Goal: Transaction & Acquisition: Obtain resource

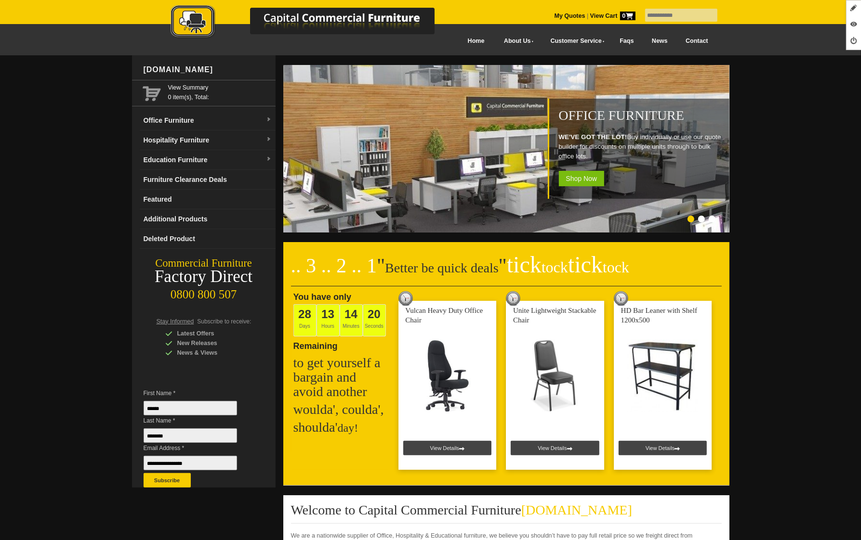
click at [208, 142] on link "Hospitality Furniture" at bounding box center [208, 141] width 136 height 20
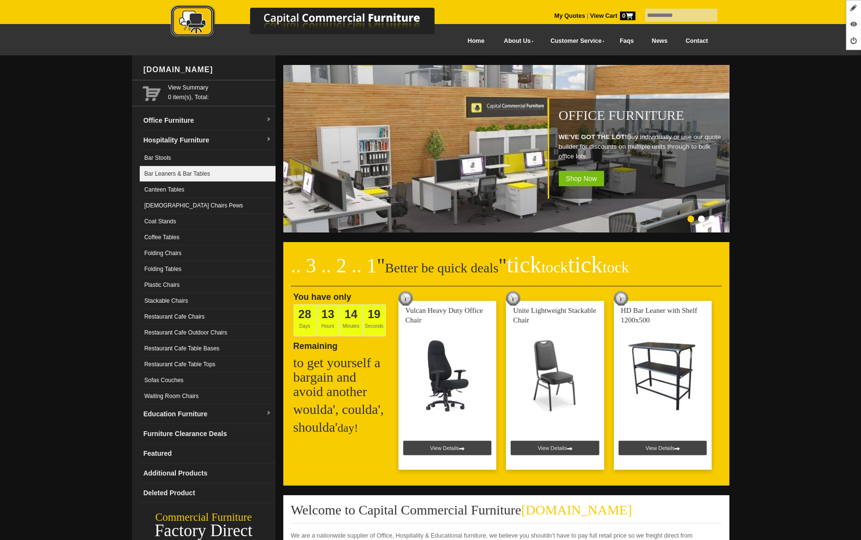
click at [186, 171] on link "Bar Leaners & Bar Tables" at bounding box center [208, 174] width 136 height 16
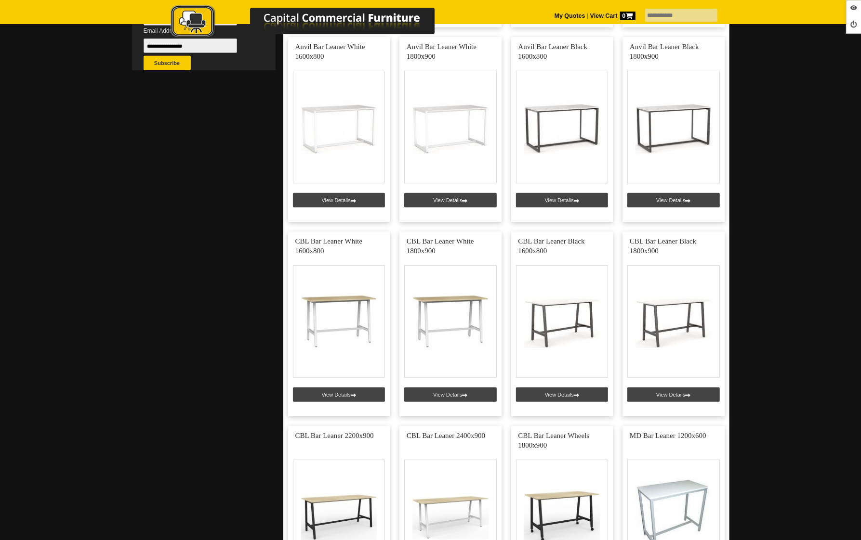
scroll to position [703, 0]
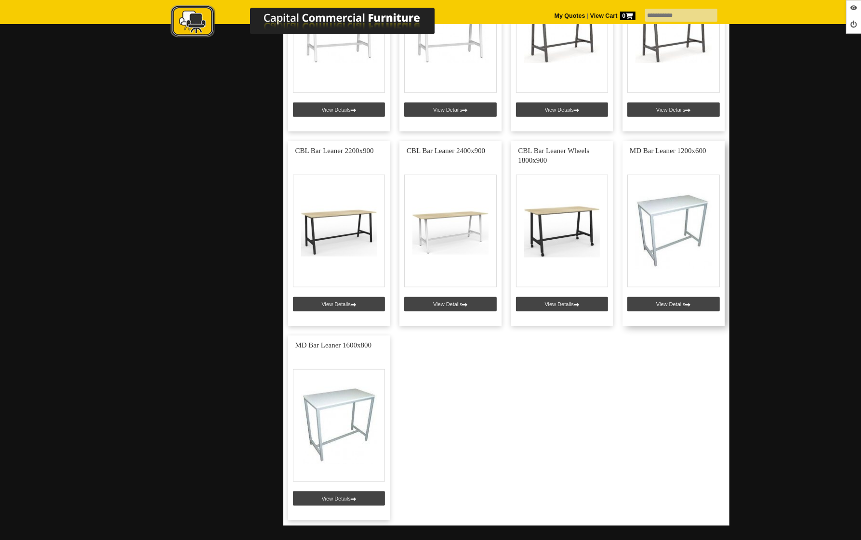
click at [659, 304] on link at bounding box center [673, 233] width 102 height 185
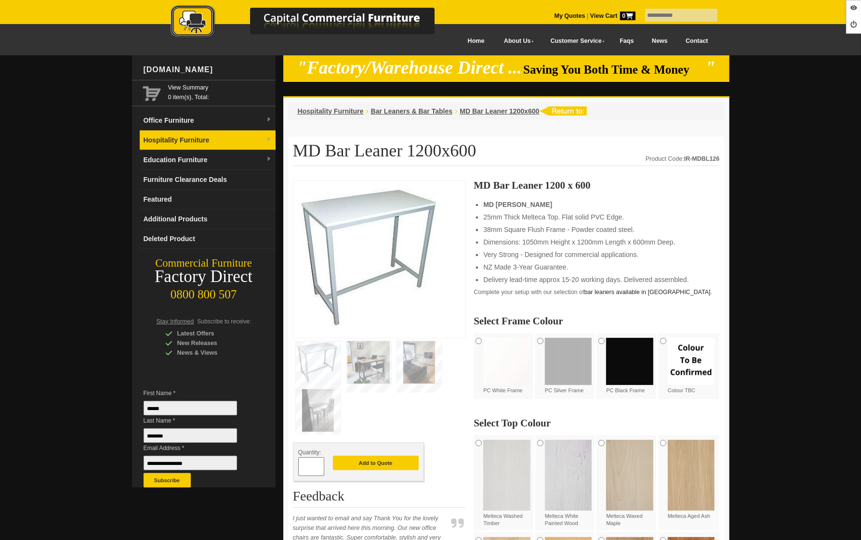
click at [220, 140] on link "Hospitality Furniture" at bounding box center [208, 141] width 136 height 20
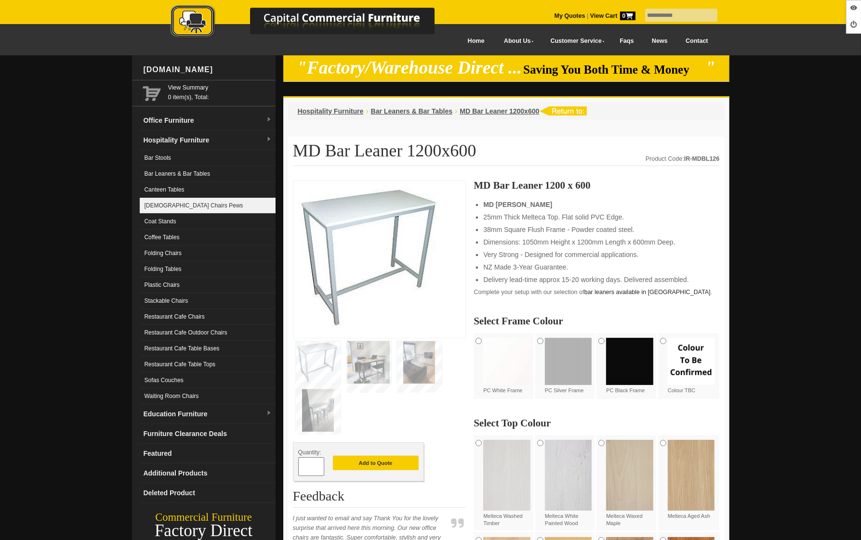
click at [194, 203] on link "[DEMOGRAPHIC_DATA] Chairs Pews" at bounding box center [208, 206] width 136 height 16
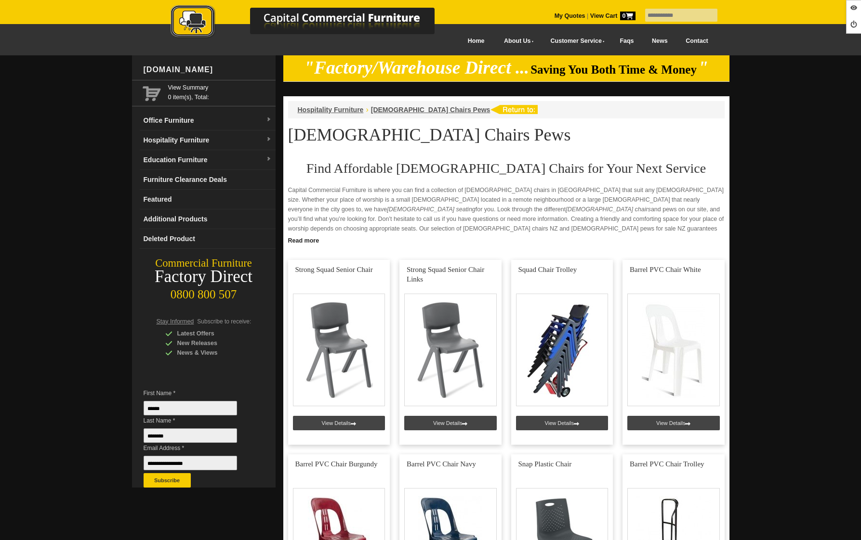
scroll to position [633, 0]
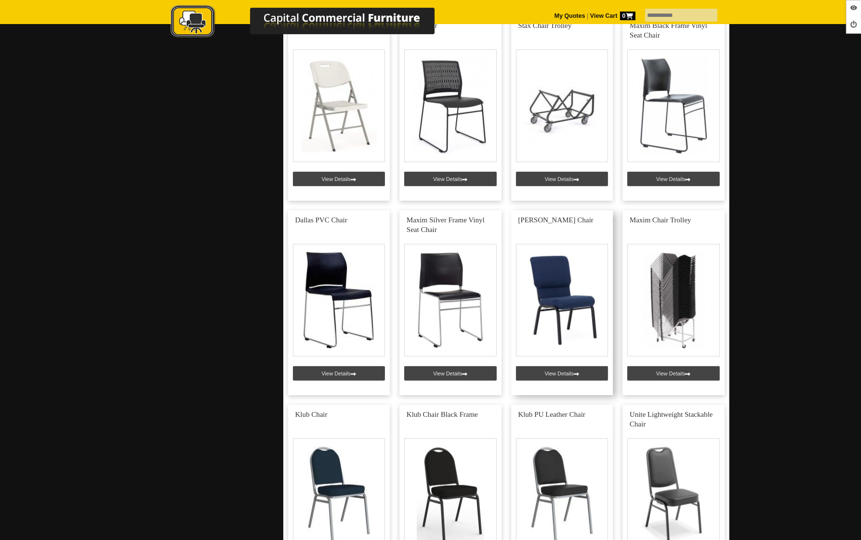
click at [558, 377] on link at bounding box center [562, 302] width 102 height 185
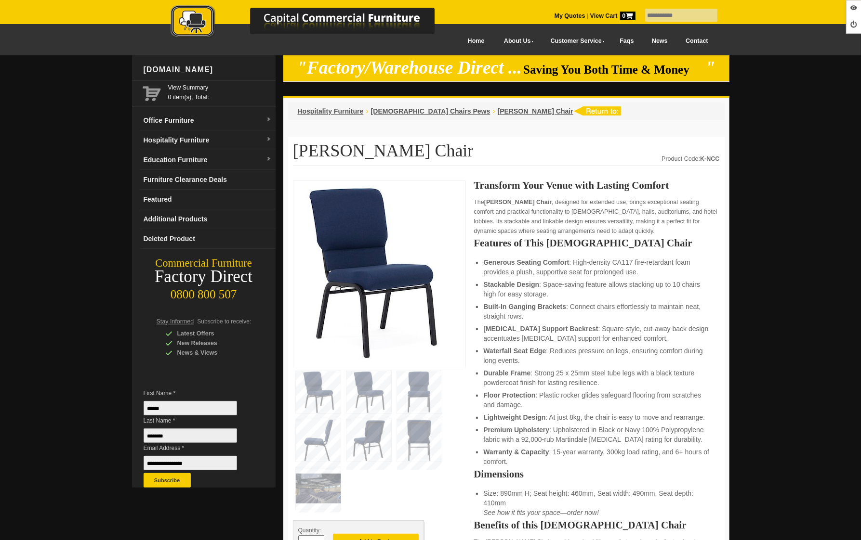
click at [322, 404] on img at bounding box center [318, 392] width 45 height 42
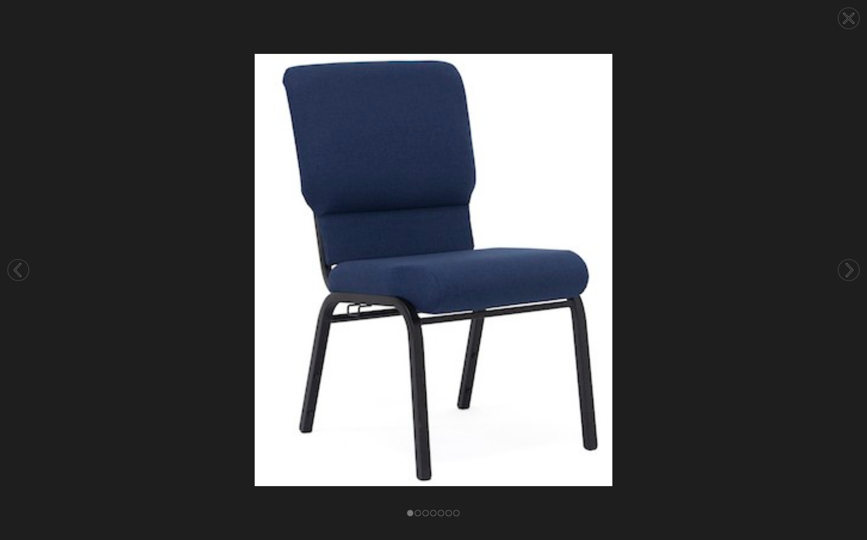
click at [852, 266] on circle at bounding box center [849, 270] width 21 height 21
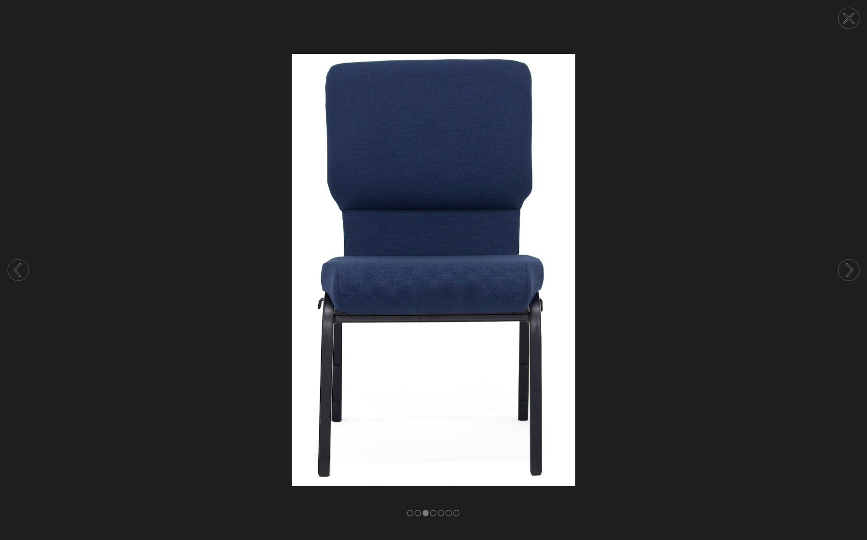
click at [852, 266] on circle at bounding box center [849, 270] width 21 height 21
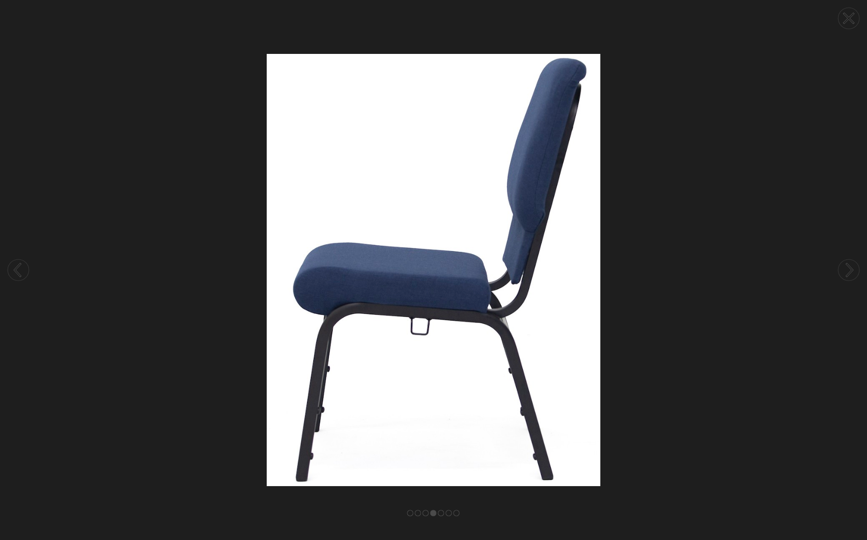
click at [852, 266] on circle at bounding box center [849, 270] width 21 height 21
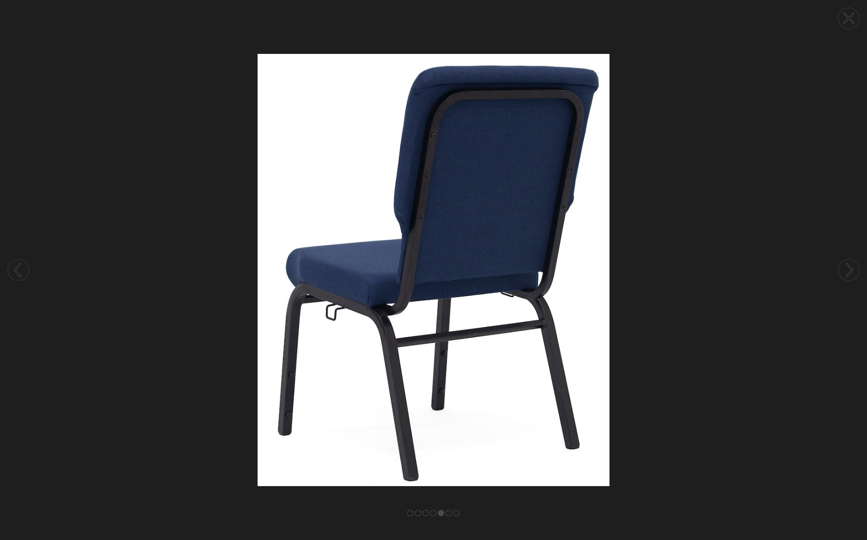
click at [852, 266] on circle at bounding box center [849, 270] width 21 height 21
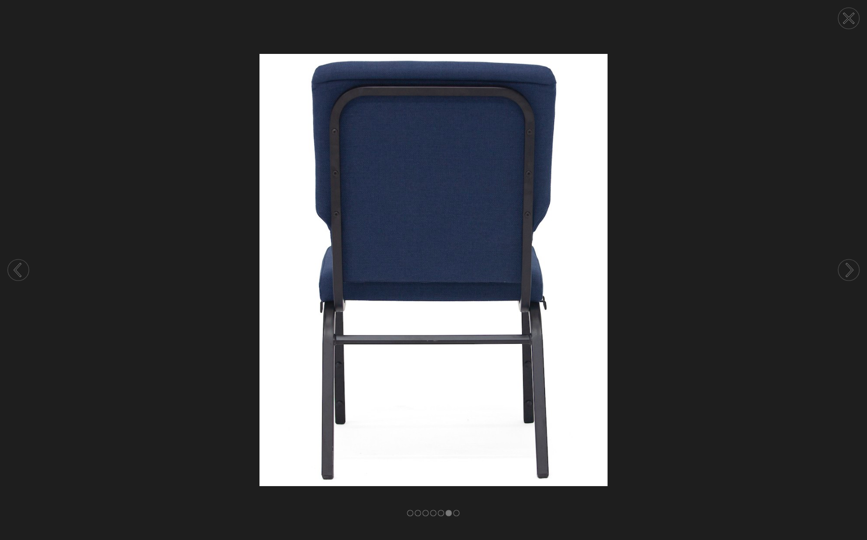
click at [852, 266] on circle at bounding box center [849, 270] width 21 height 21
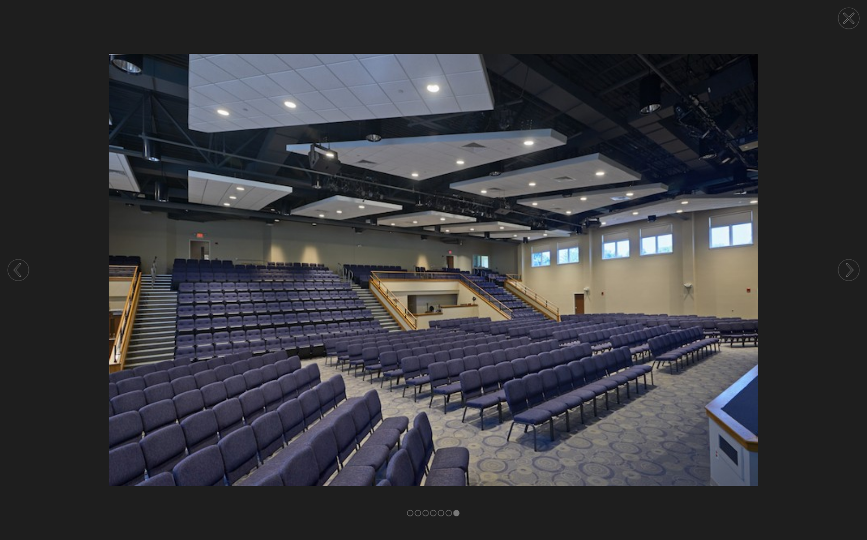
click at [852, 266] on circle at bounding box center [849, 270] width 21 height 21
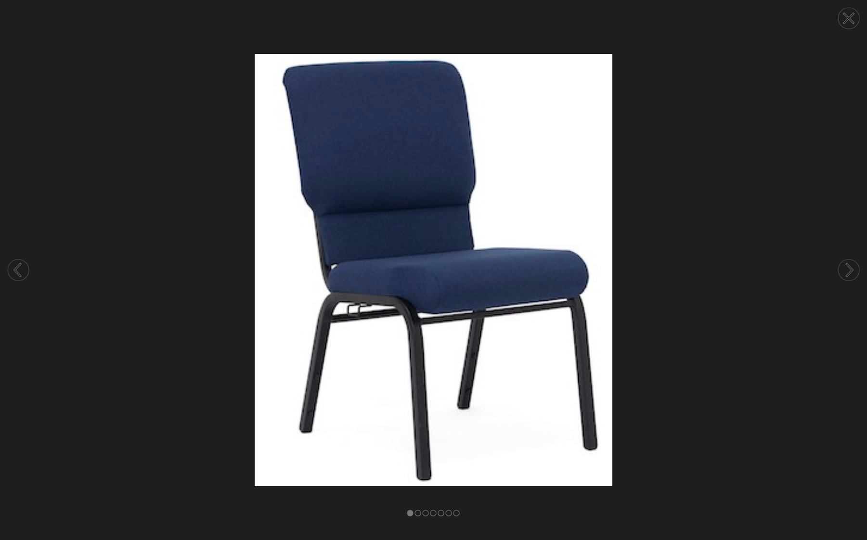
click at [851, 20] on icon at bounding box center [849, 18] width 10 height 10
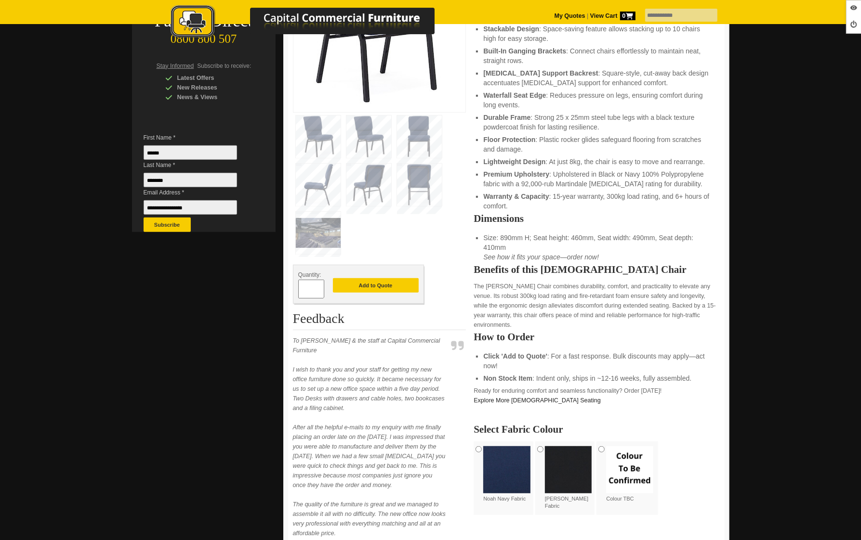
scroll to position [261, 0]
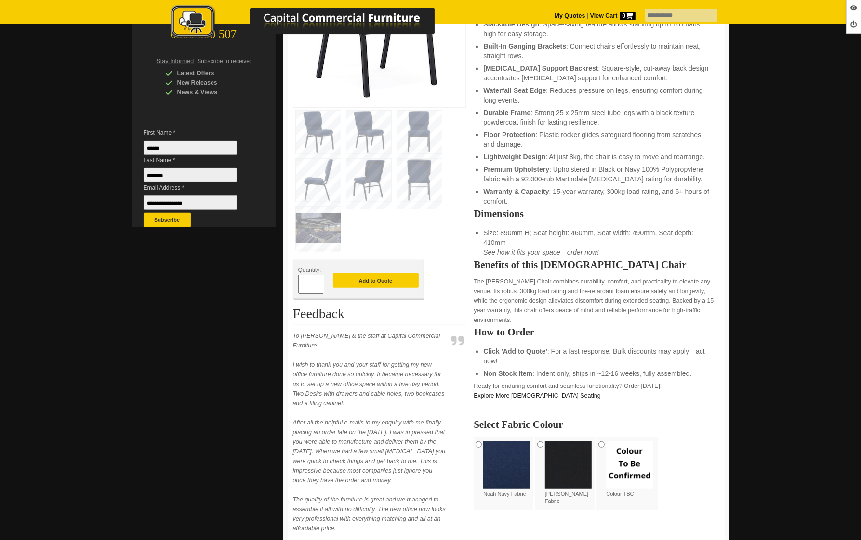
drag, startPoint x: 309, startPoint y: 282, endPoint x: 302, endPoint y: 281, distance: 6.8
click at [302, 281] on input "*" at bounding box center [311, 284] width 26 height 19
type input "**"
click at [376, 281] on button "Add to Quote" at bounding box center [376, 281] width 86 height 14
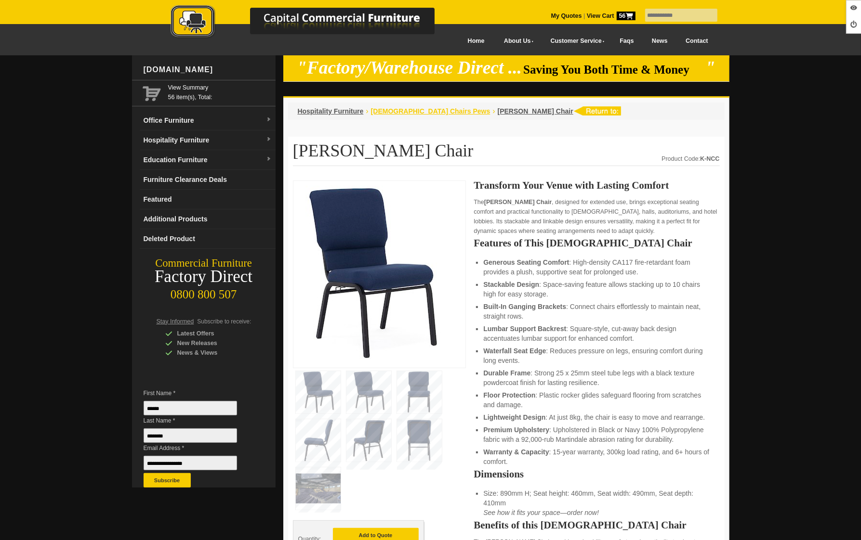
click at [413, 109] on span "[DEMOGRAPHIC_DATA] Chairs Pews" at bounding box center [430, 111] width 119 height 8
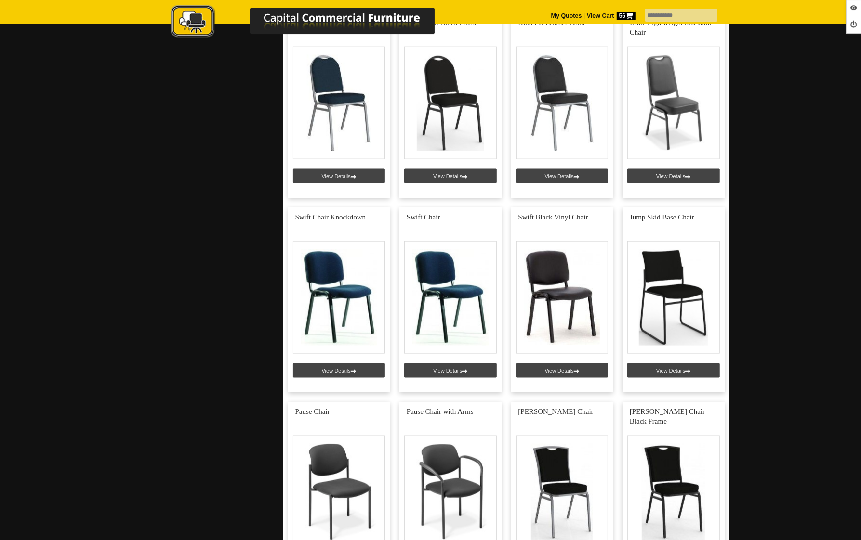
scroll to position [1032, 0]
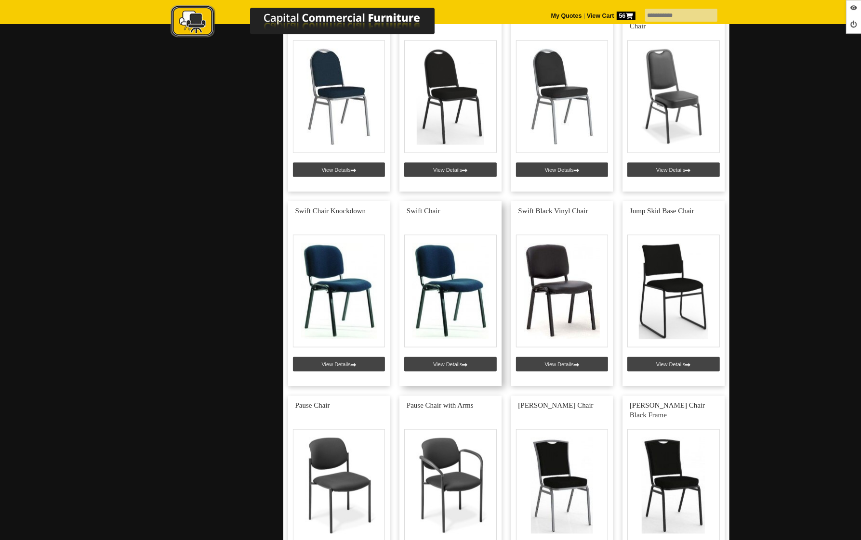
click at [438, 365] on link at bounding box center [450, 293] width 102 height 185
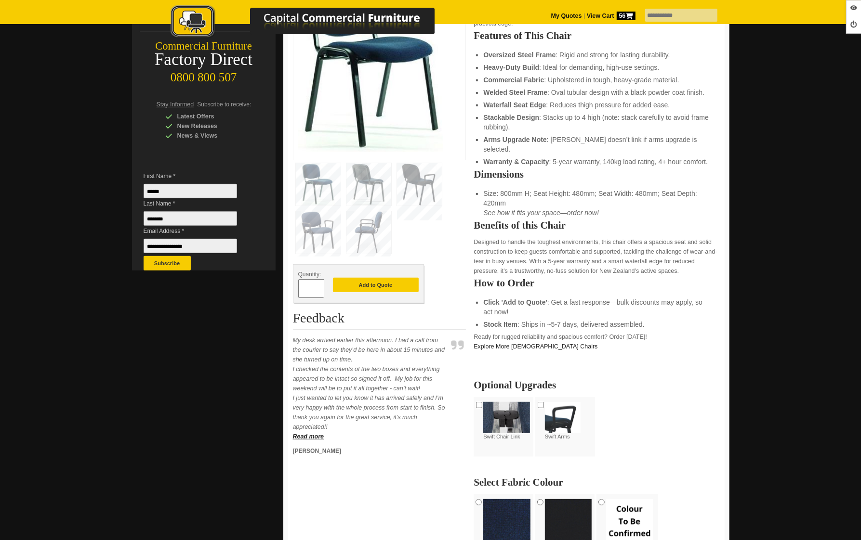
scroll to position [261, 0]
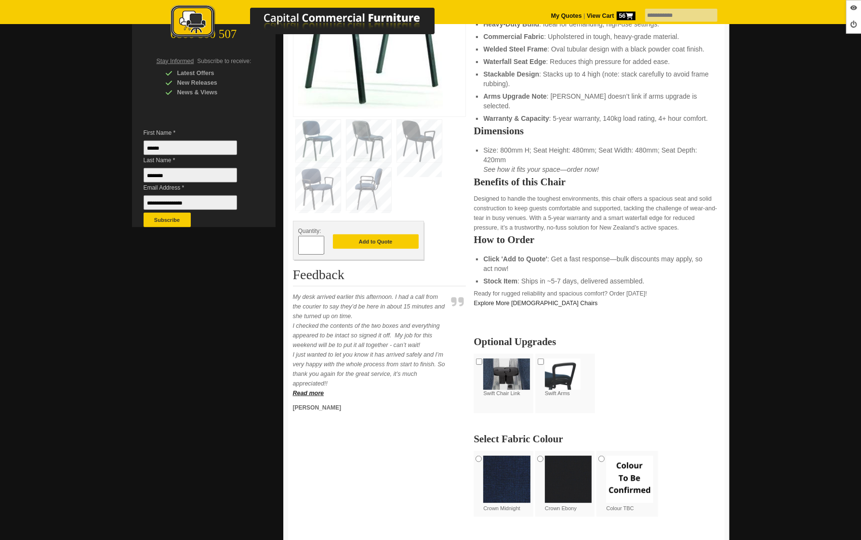
drag, startPoint x: 310, startPoint y: 245, endPoint x: 284, endPoint y: 241, distance: 26.3
click at [284, 241] on div "Hospitality Furniture › Church Chairs Pews › Swift Chair Swift Chair Product Co…" at bounding box center [506, 337] width 446 height 1003
type input "**"
click at [370, 238] on button "Add to Quote" at bounding box center [376, 242] width 86 height 14
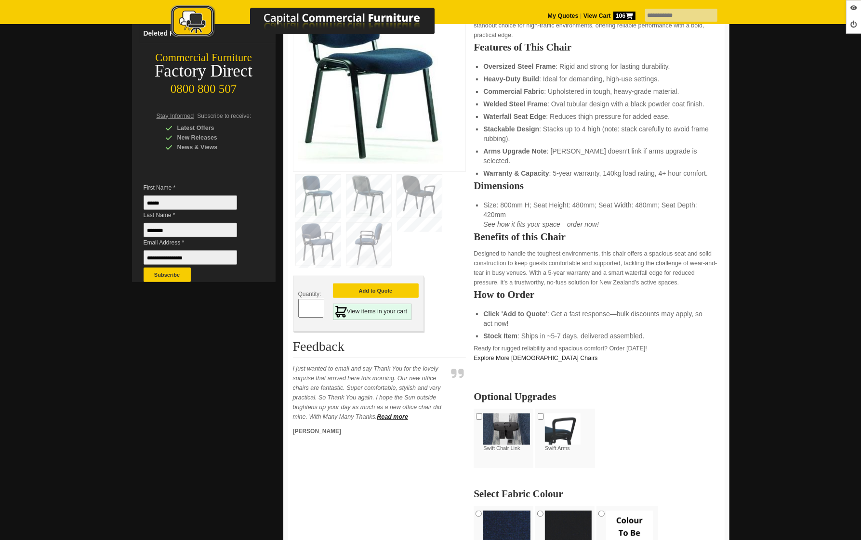
scroll to position [415, 0]
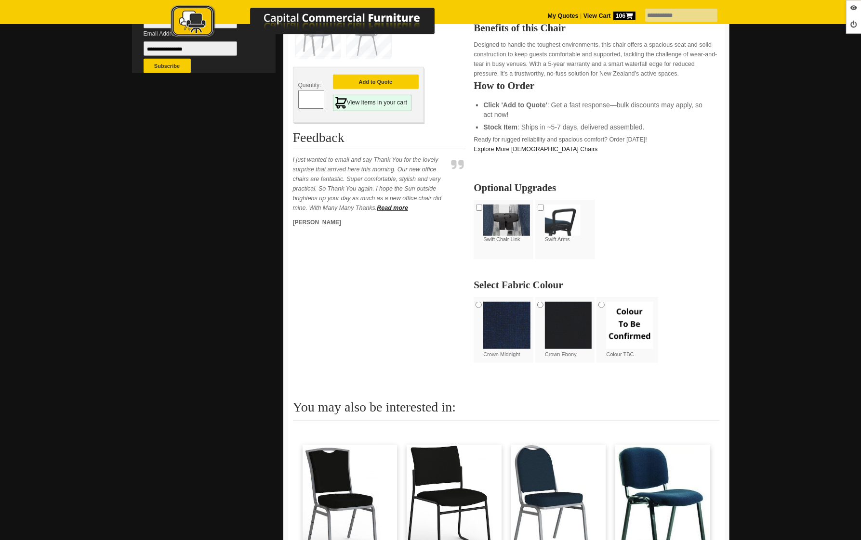
drag, startPoint x: 311, startPoint y: 100, endPoint x: 291, endPoint y: 99, distance: 19.8
click at [291, 99] on div "Swift Chair Product Code: K-SWIFTF Quantity: * Add to Quote View items in your …" at bounding box center [506, 193] width 436 height 943
type input "*"
click at [356, 80] on button "Add to Quote" at bounding box center [376, 82] width 86 height 14
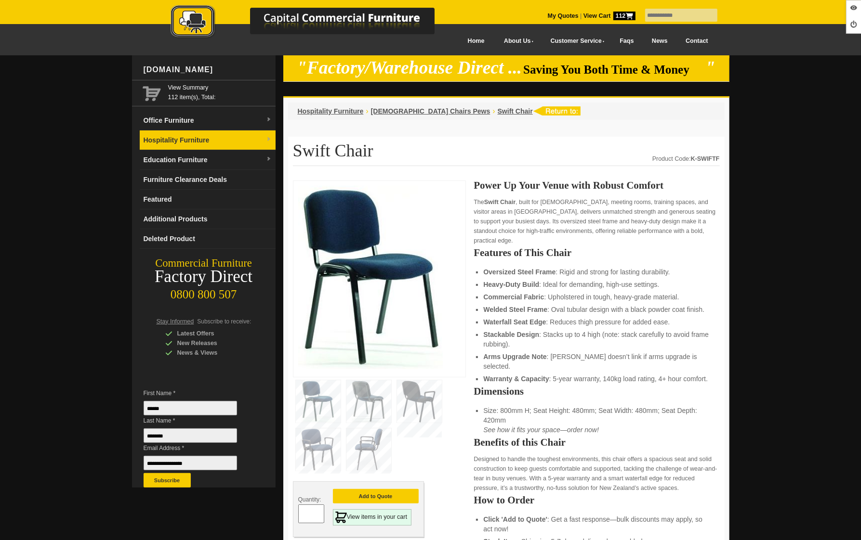
click at [188, 137] on link "Hospitality Furniture" at bounding box center [208, 141] width 136 height 20
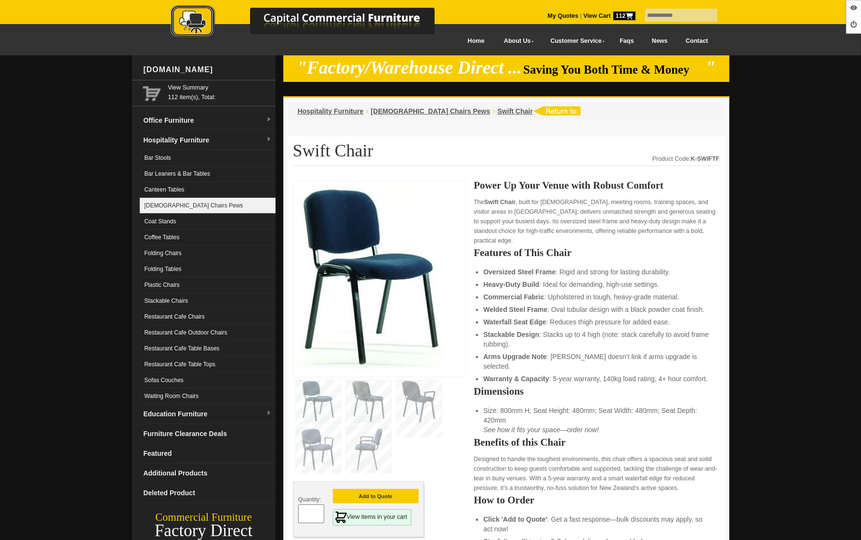
click at [207, 202] on link "[DEMOGRAPHIC_DATA] Chairs Pews" at bounding box center [208, 206] width 136 height 16
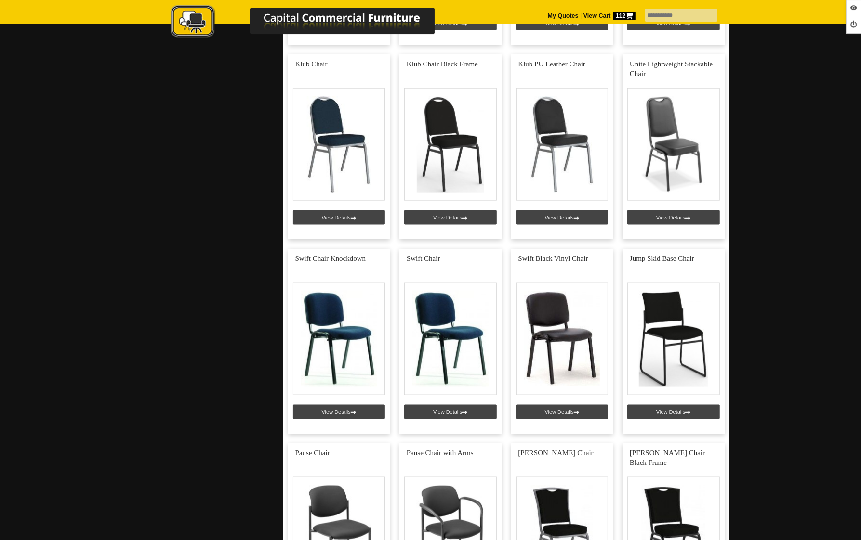
scroll to position [969, 0]
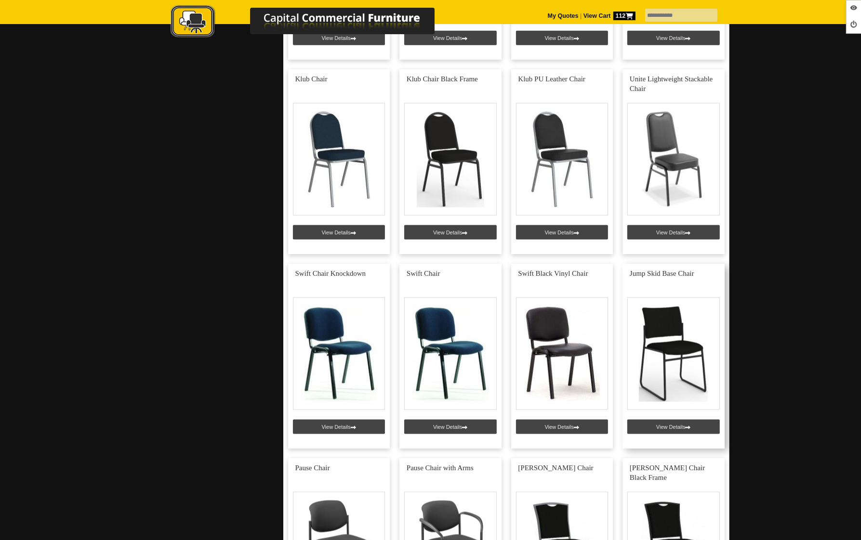
click at [678, 426] on link at bounding box center [673, 356] width 102 height 185
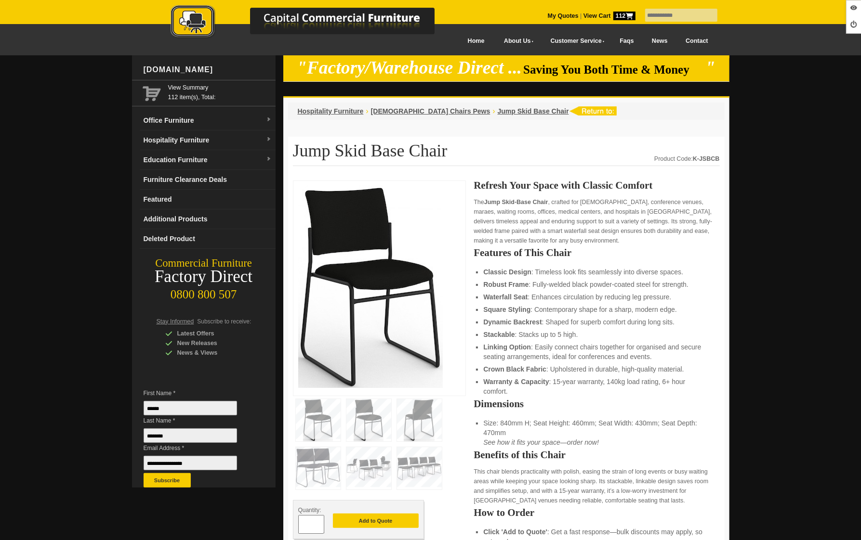
drag, startPoint x: 310, startPoint y: 522, endPoint x: 301, endPoint y: 522, distance: 9.2
click at [301, 522] on input "*" at bounding box center [311, 524] width 26 height 19
type input "**"
click at [387, 517] on button "Add to Quote" at bounding box center [376, 521] width 86 height 14
click at [412, 112] on span "[DEMOGRAPHIC_DATA] Chairs Pews" at bounding box center [430, 111] width 119 height 8
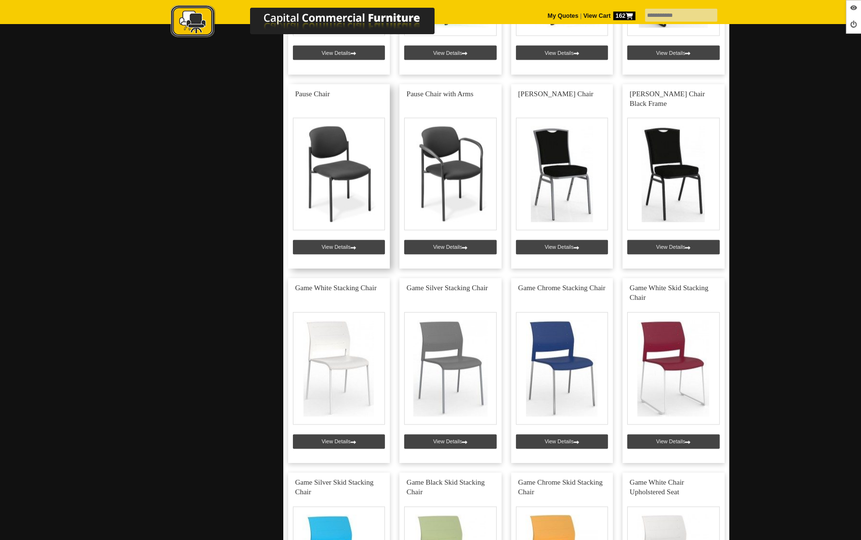
scroll to position [1345, 0]
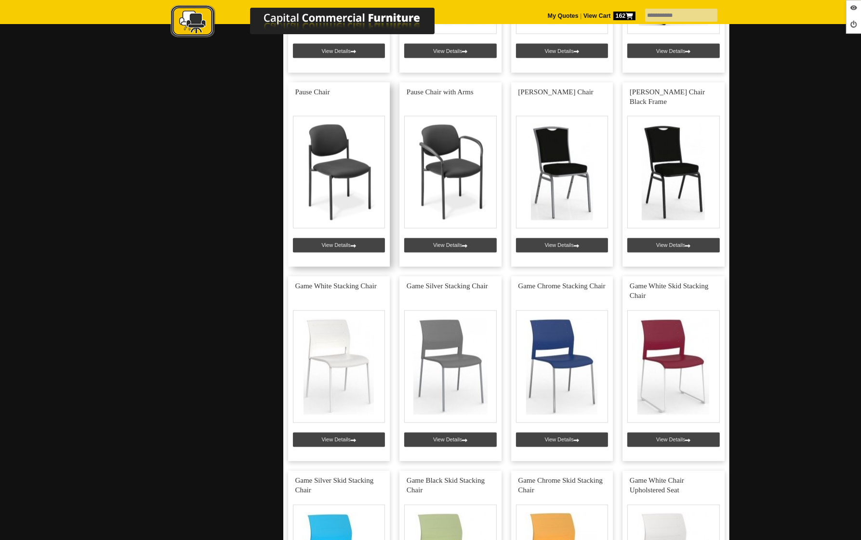
click at [343, 243] on link at bounding box center [339, 174] width 102 height 185
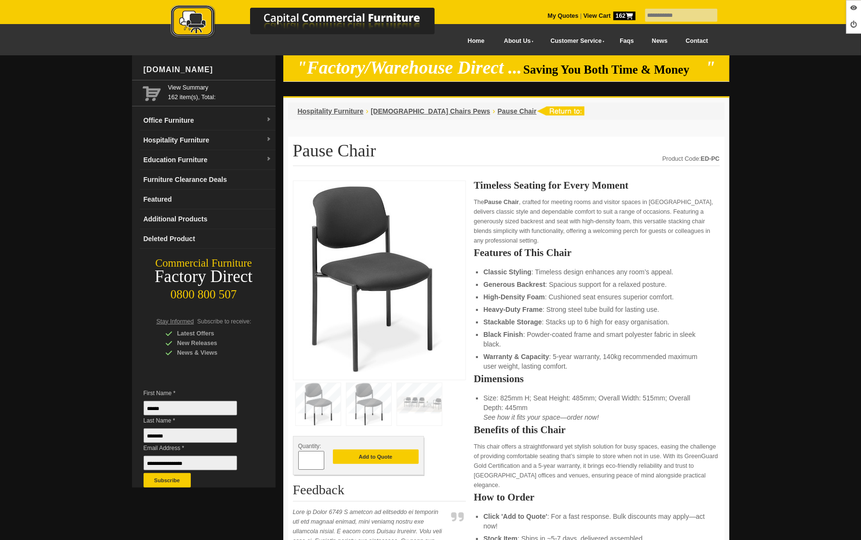
drag, startPoint x: 310, startPoint y: 459, endPoint x: 300, endPoint y: 460, distance: 10.2
click at [300, 460] on input "*" at bounding box center [311, 460] width 26 height 19
type input "**"
click at [379, 456] on button "Add to Quote" at bounding box center [376, 457] width 86 height 14
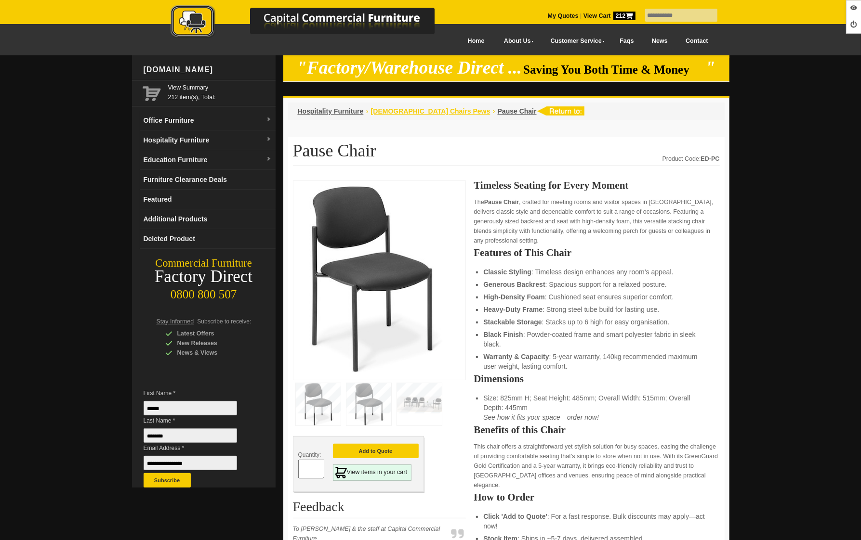
click at [417, 113] on span "[DEMOGRAPHIC_DATA] Chairs Pews" at bounding box center [430, 111] width 119 height 8
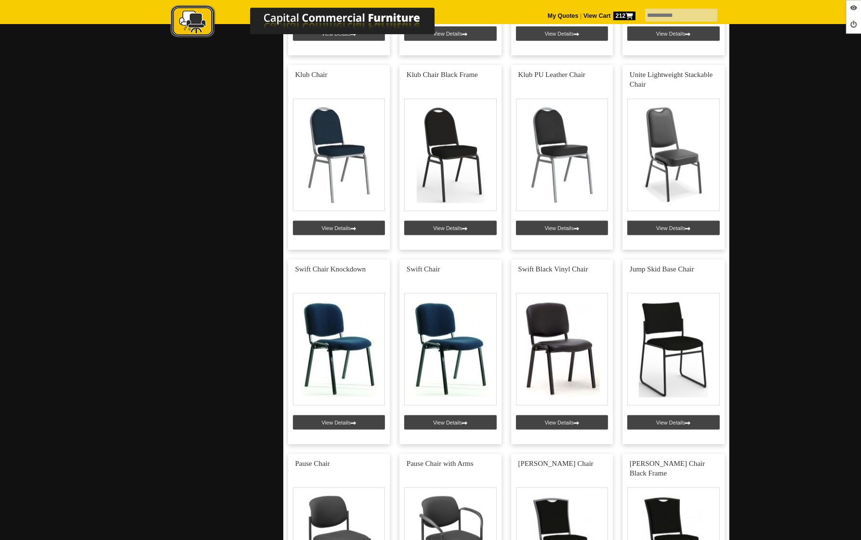
scroll to position [1129, 0]
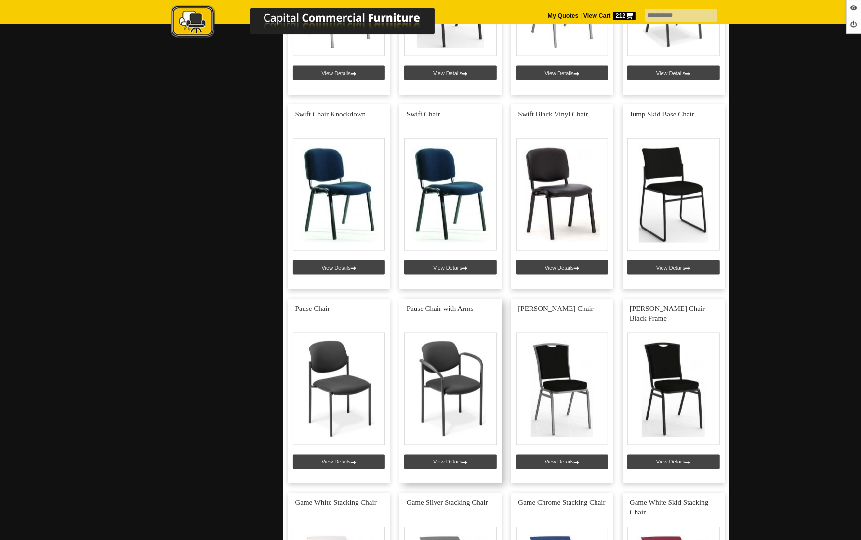
click at [458, 466] on link at bounding box center [450, 391] width 102 height 185
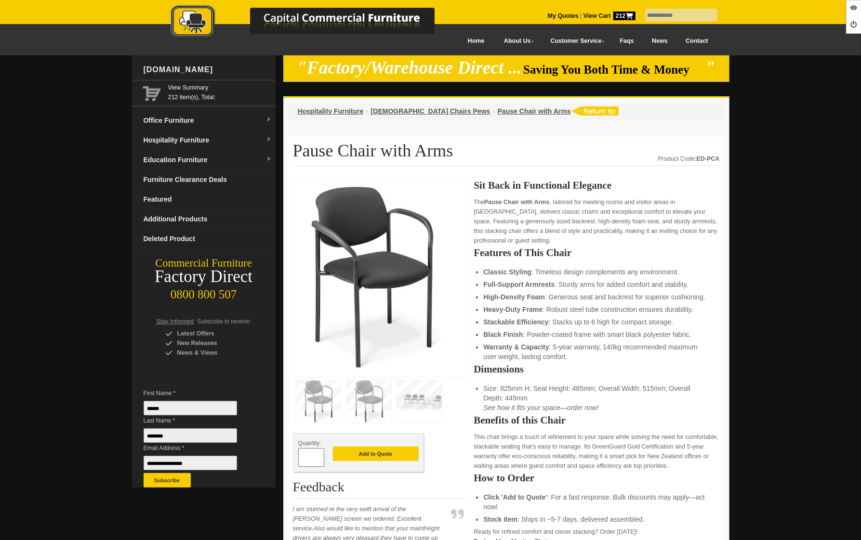
drag, startPoint x: 310, startPoint y: 454, endPoint x: 302, endPoint y: 454, distance: 7.2
click at [302, 455] on input "*" at bounding box center [311, 457] width 26 height 19
type input "*"
click at [367, 457] on button "Add to Quote" at bounding box center [376, 454] width 86 height 14
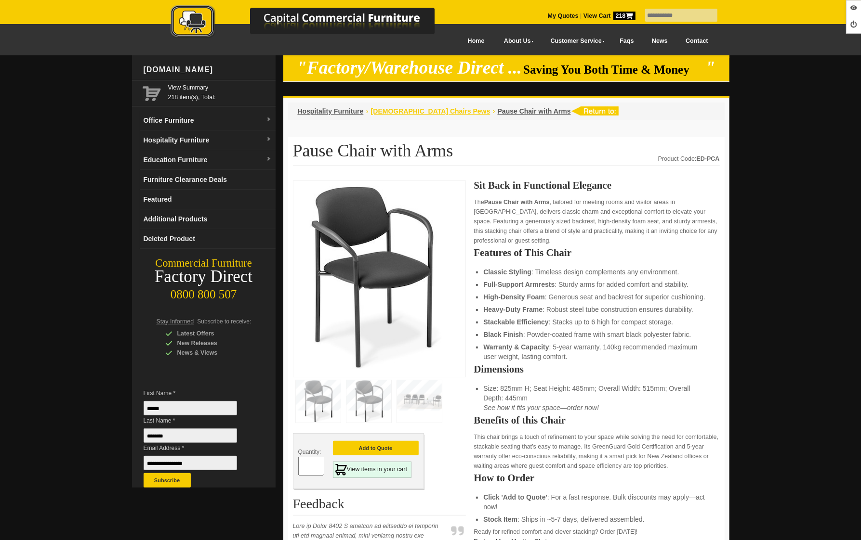
click at [415, 112] on span "[DEMOGRAPHIC_DATA] Chairs Pews" at bounding box center [430, 111] width 119 height 8
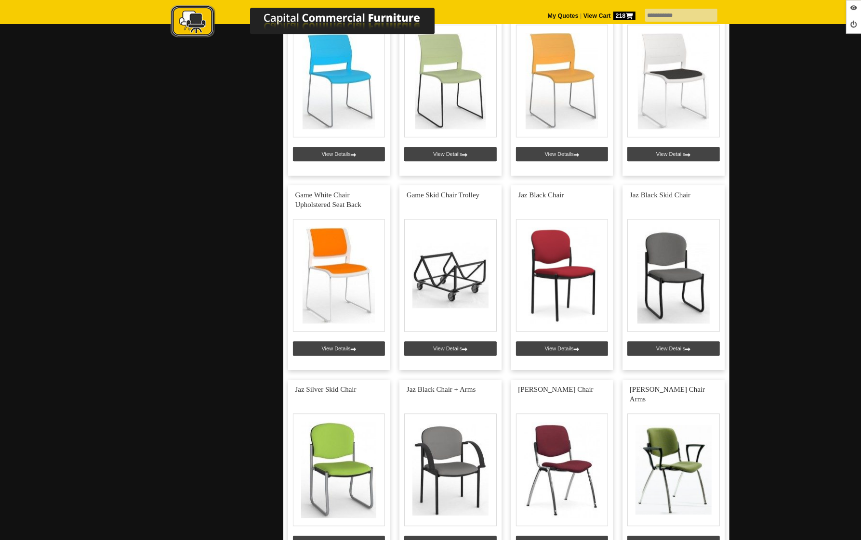
scroll to position [1871, 0]
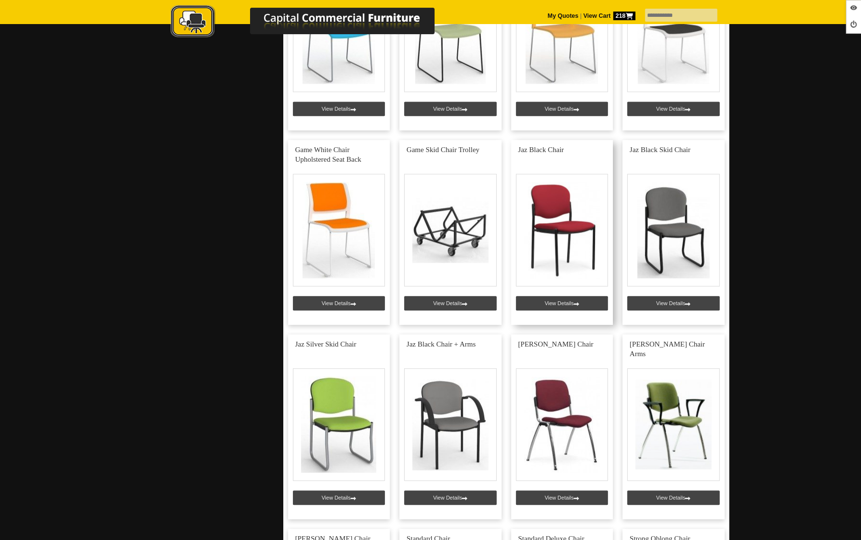
click at [552, 303] on link at bounding box center [562, 232] width 102 height 185
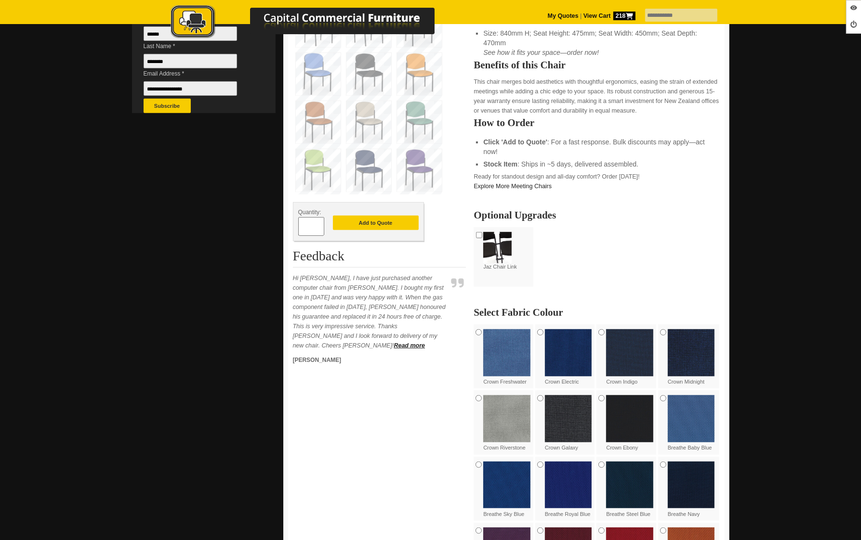
scroll to position [138, 0]
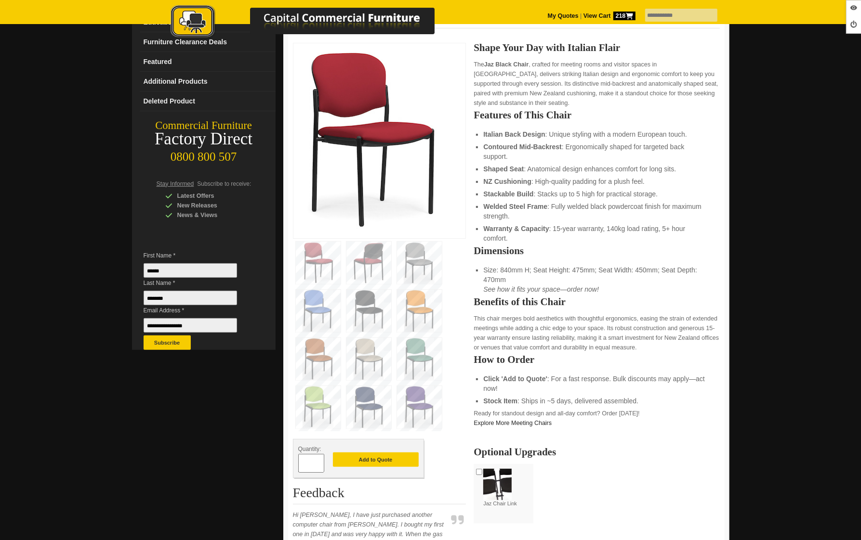
drag, startPoint x: 306, startPoint y: 461, endPoint x: 299, endPoint y: 462, distance: 7.4
click at [297, 462] on div "Quantity: * Add to Quote" at bounding box center [358, 458] width 131 height 39
drag, startPoint x: 312, startPoint y: 462, endPoint x: 294, endPoint y: 463, distance: 17.3
click at [295, 463] on div "Quantity: * Add to Quote" at bounding box center [358, 458] width 131 height 39
type input "**"
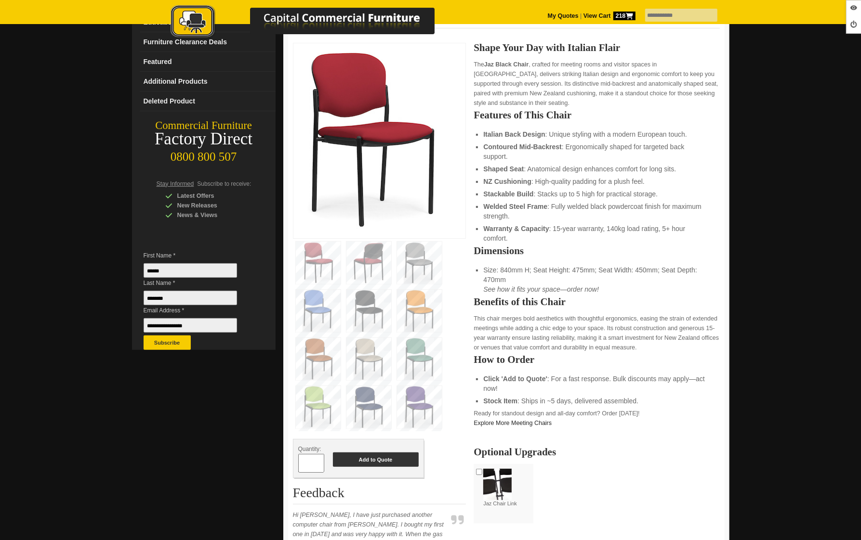
click at [348, 454] on button "Add to Quote" at bounding box center [376, 460] width 86 height 14
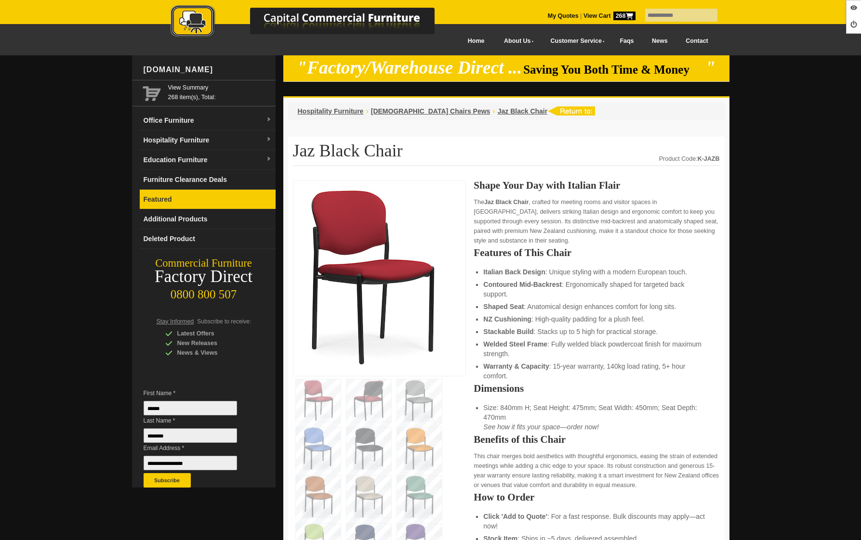
scroll to position [138, 0]
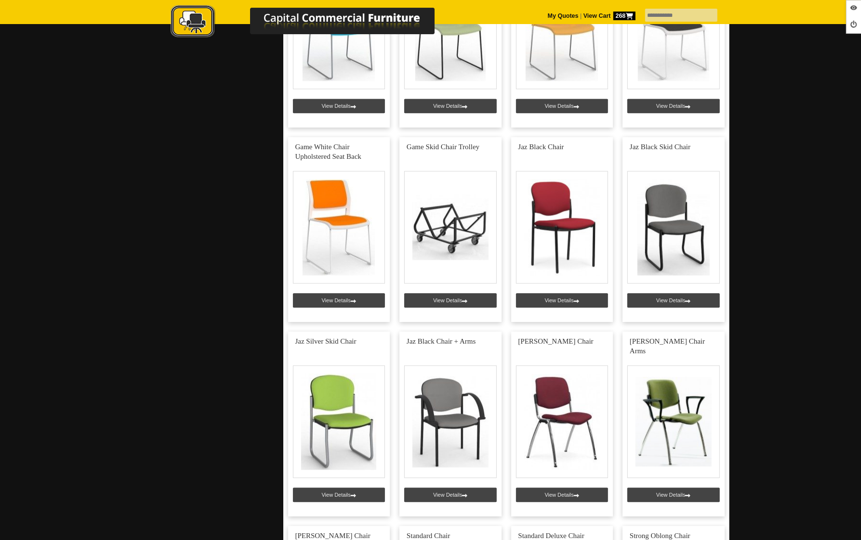
scroll to position [1882, 0]
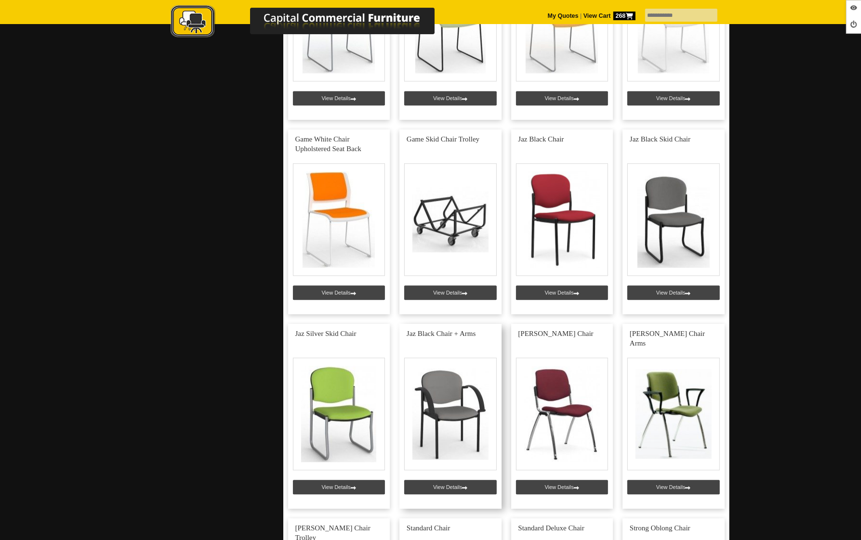
click at [436, 486] on link at bounding box center [450, 416] width 102 height 185
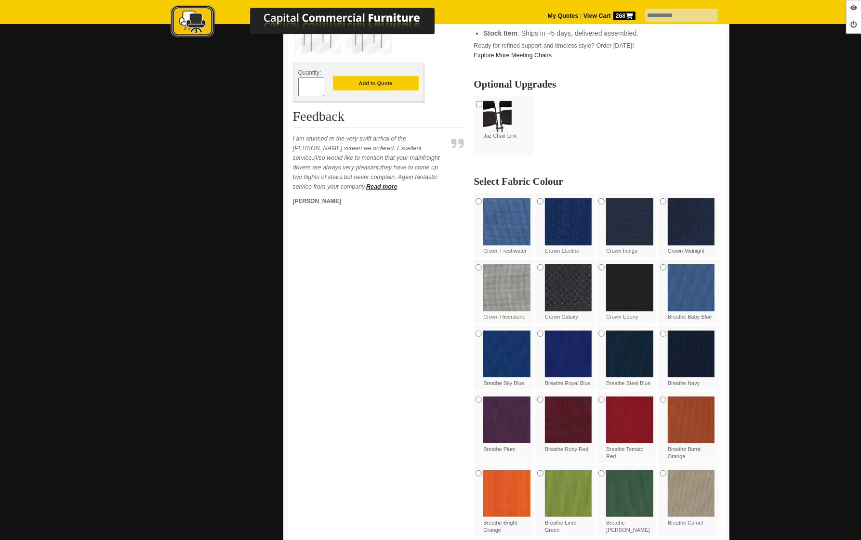
scroll to position [303, 0]
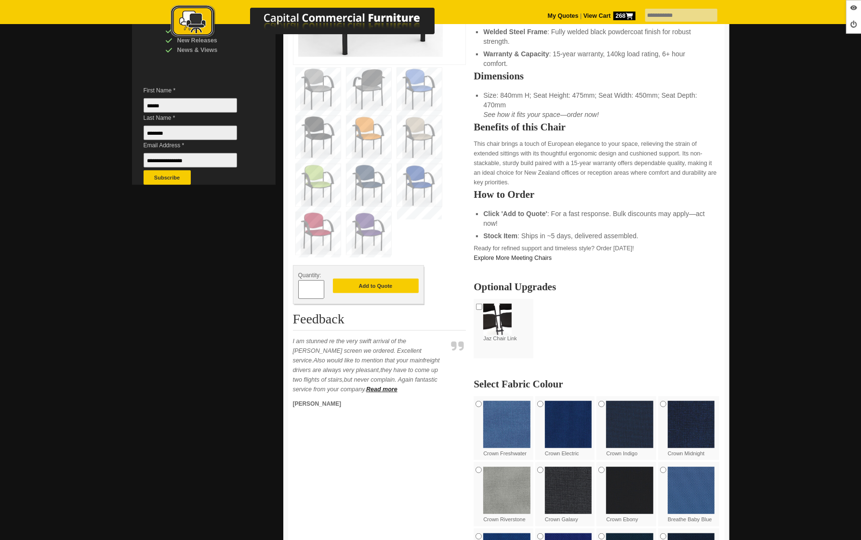
drag, startPoint x: 311, startPoint y: 288, endPoint x: 295, endPoint y: 287, distance: 16.4
click at [295, 287] on div "Quantity: * Add to Quote" at bounding box center [358, 284] width 131 height 39
type input "*"
click at [367, 286] on button "Add to Quote" at bounding box center [376, 286] width 86 height 14
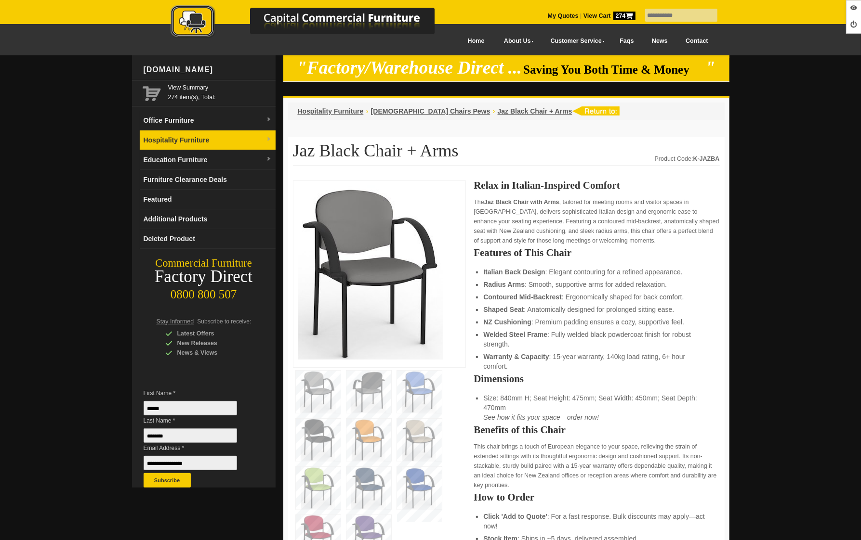
click at [215, 147] on link "Hospitality Furniture" at bounding box center [208, 141] width 136 height 20
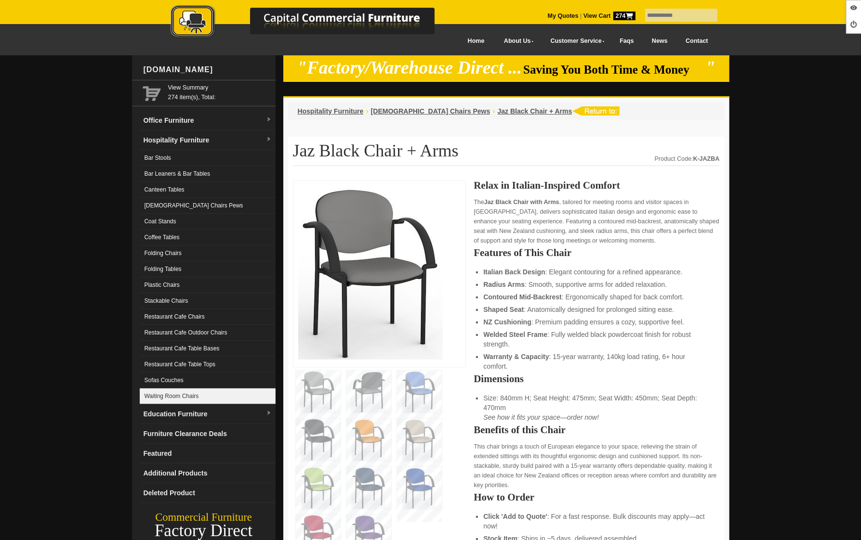
click at [191, 400] on link "Waiting Room Chairs" at bounding box center [208, 397] width 136 height 16
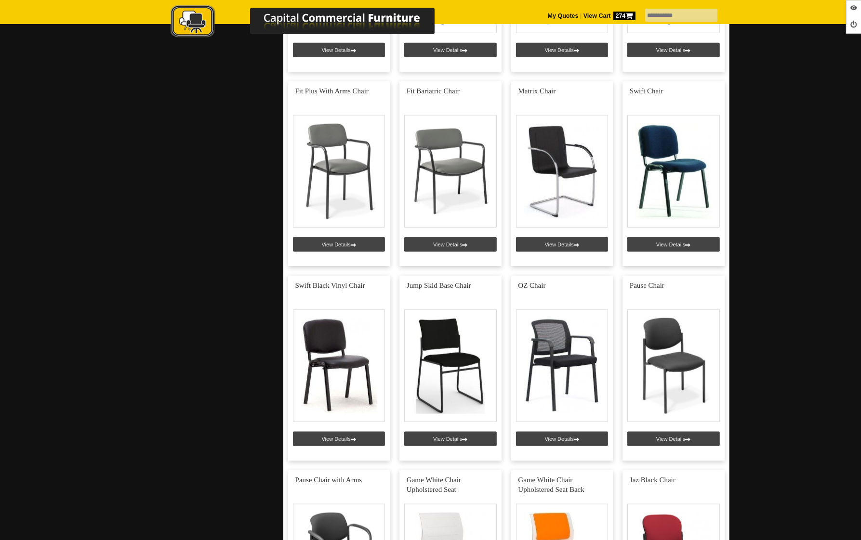
scroll to position [763, 0]
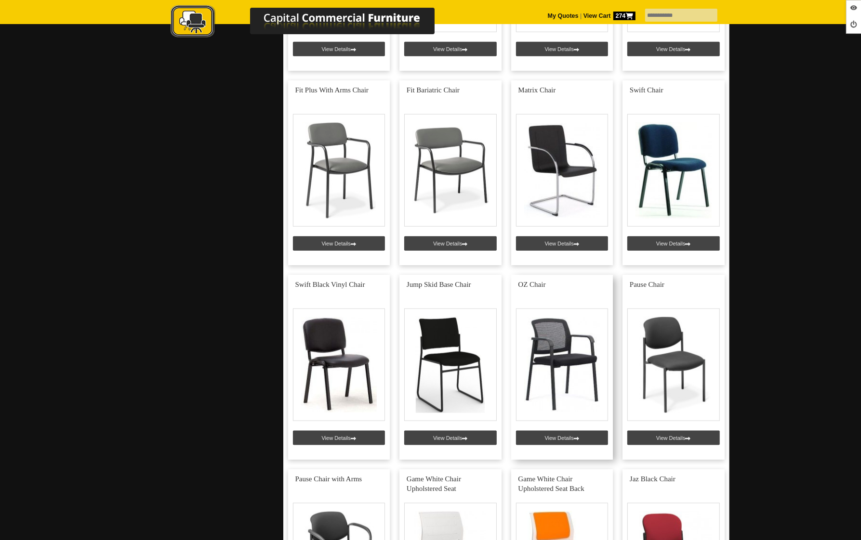
click at [550, 434] on link at bounding box center [562, 367] width 102 height 185
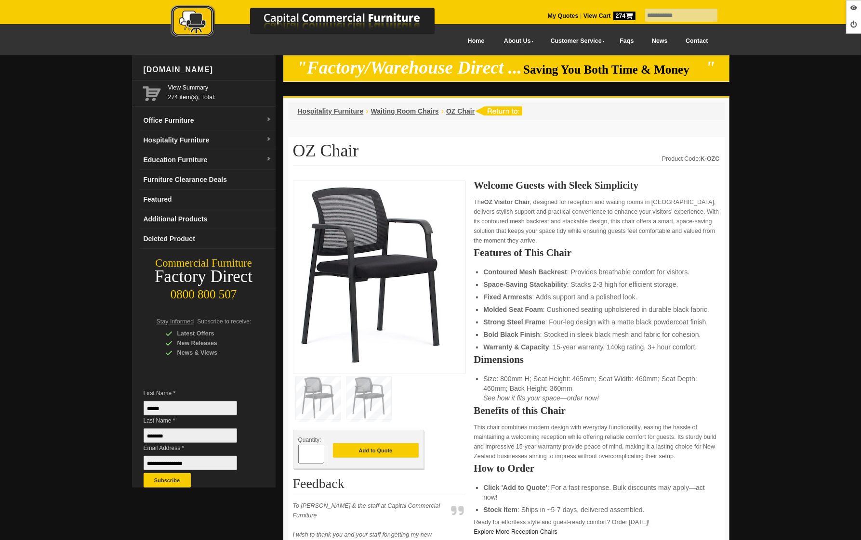
drag, startPoint x: 309, startPoint y: 455, endPoint x: 290, endPoint y: 453, distance: 18.9
type input "*"
click at [370, 452] on button "Add to Quote" at bounding box center [376, 451] width 86 height 14
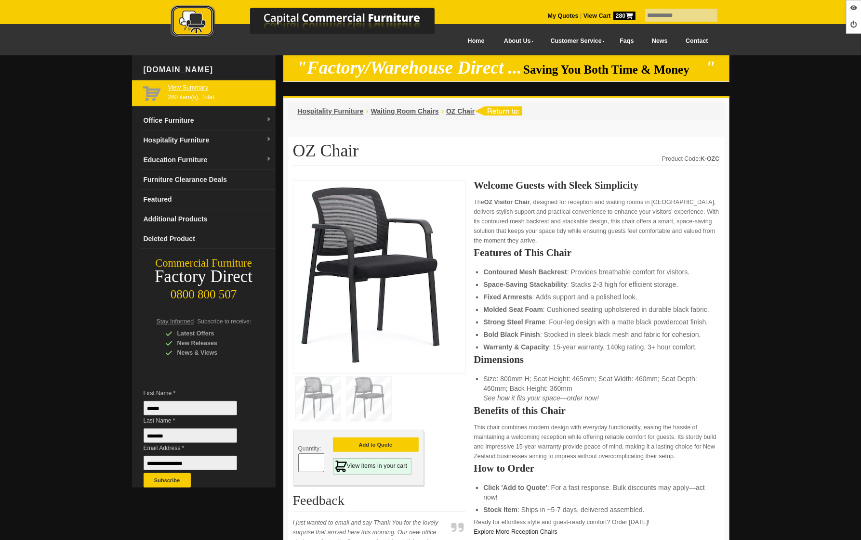
click at [187, 92] on link "View Summary" at bounding box center [220, 88] width 104 height 10
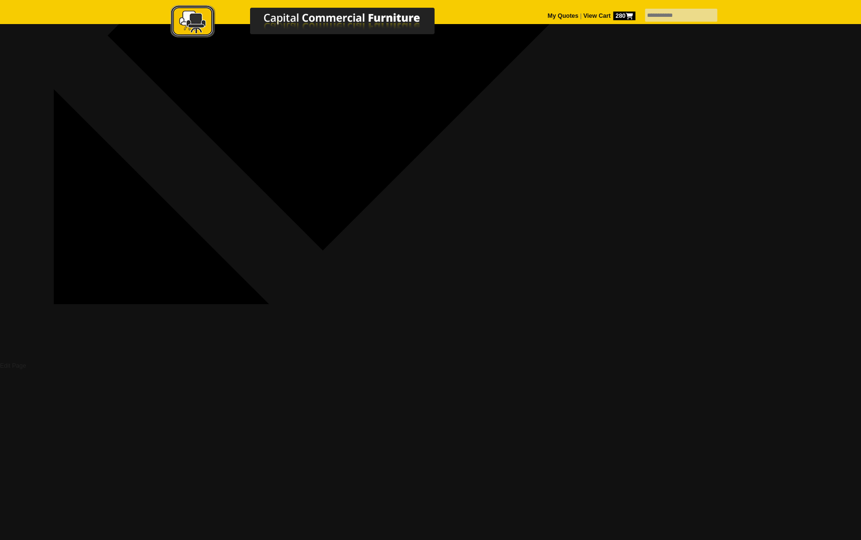
scroll to position [506, 0]
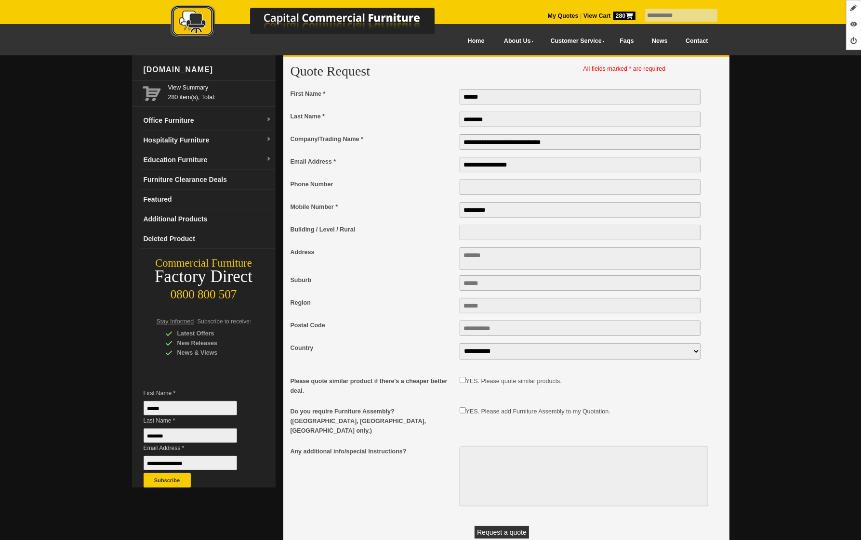
click at [437, 85] on div "**********" at bounding box center [506, 321] width 432 height 514
drag, startPoint x: 497, startPoint y: 118, endPoint x: 432, endPoint y: 117, distance: 65.0
click at [368, 106] on div "**********" at bounding box center [501, 299] width 423 height 422
drag, startPoint x: 538, startPoint y: 145, endPoint x: 361, endPoint y: 131, distance: 176.8
click at [361, 131] on div "**********" at bounding box center [501, 299] width 423 height 422
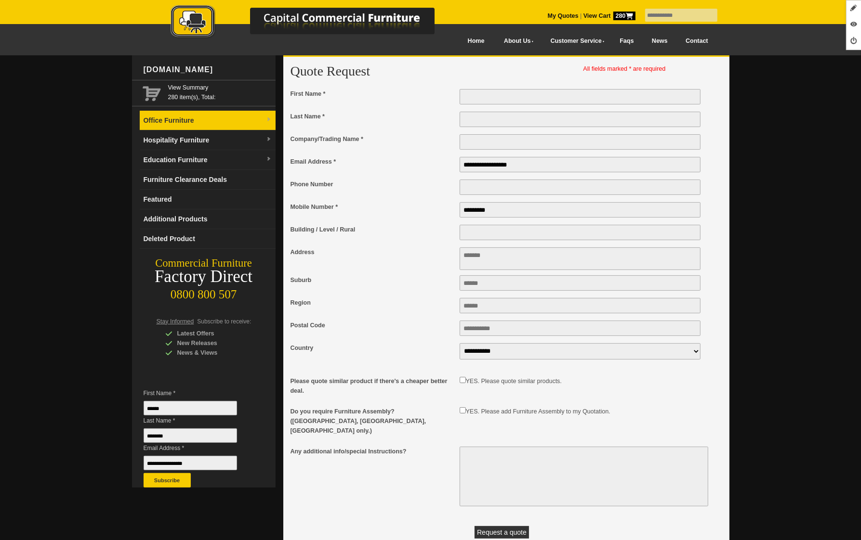
drag, startPoint x: 525, startPoint y: 166, endPoint x: 223, endPoint y: 126, distance: 304.6
click at [223, 126] on div "www.ccfnz.co.nz View Summary 280 item(s), Total: Office Furniture Boardroom Tab…" at bounding box center [430, 320] width 597 height 530
drag, startPoint x: 504, startPoint y: 212, endPoint x: 379, endPoint y: 196, distance: 125.8
click at [378, 196] on div "**********" at bounding box center [501, 299] width 423 height 422
click at [494, 143] on input "Company/Trading Name *" at bounding box center [580, 141] width 241 height 15
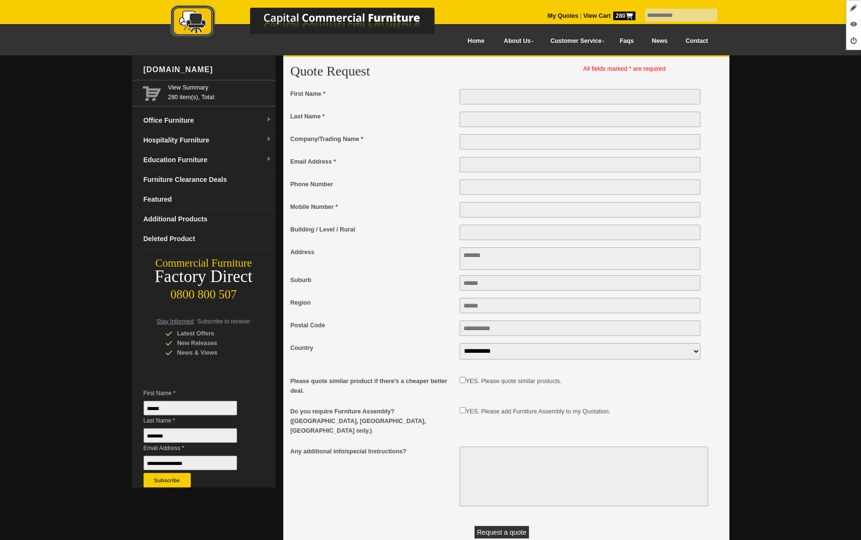
paste input "**********"
click at [522, 143] on input "**********" at bounding box center [580, 141] width 241 height 15
type input "**********"
click at [484, 100] on input "First Name *" at bounding box center [580, 96] width 241 height 15
type input "**********"
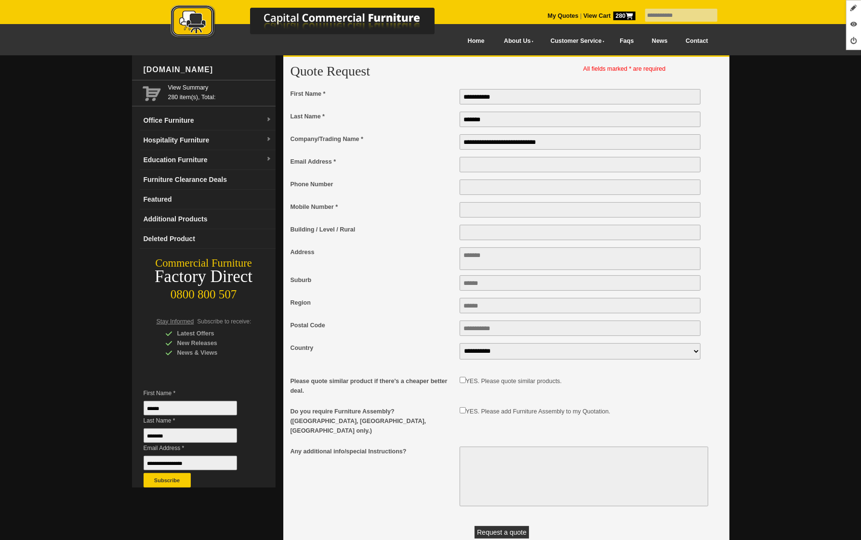
type input "*******"
click at [333, 160] on span "Email Address *" at bounding box center [372, 162] width 164 height 10
click at [477, 170] on input "Email Address *" at bounding box center [580, 164] width 241 height 15
paste input "**********"
type input "**********"
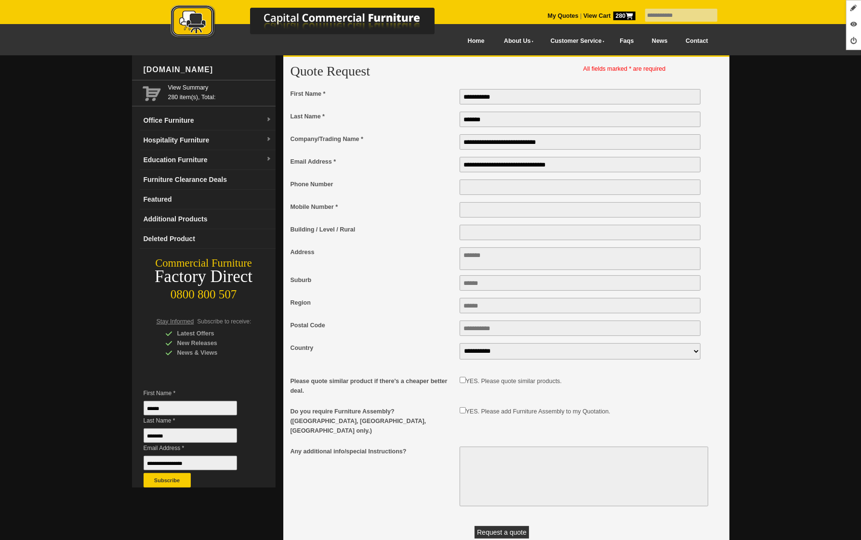
click at [490, 211] on input "Mobile Number *" at bounding box center [580, 209] width 241 height 15
type input "******"
click at [488, 260] on textarea "Address" at bounding box center [580, 259] width 241 height 23
type textarea "**********"
type input "**********"
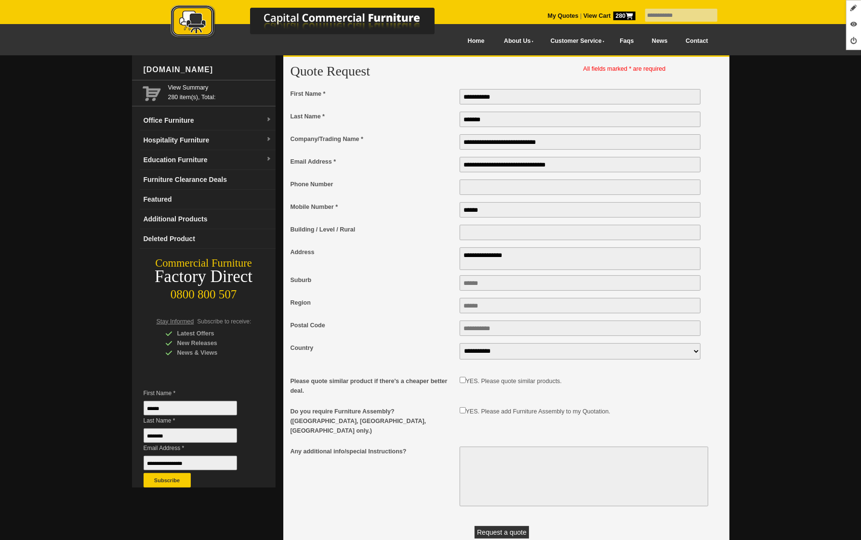
type input "****"
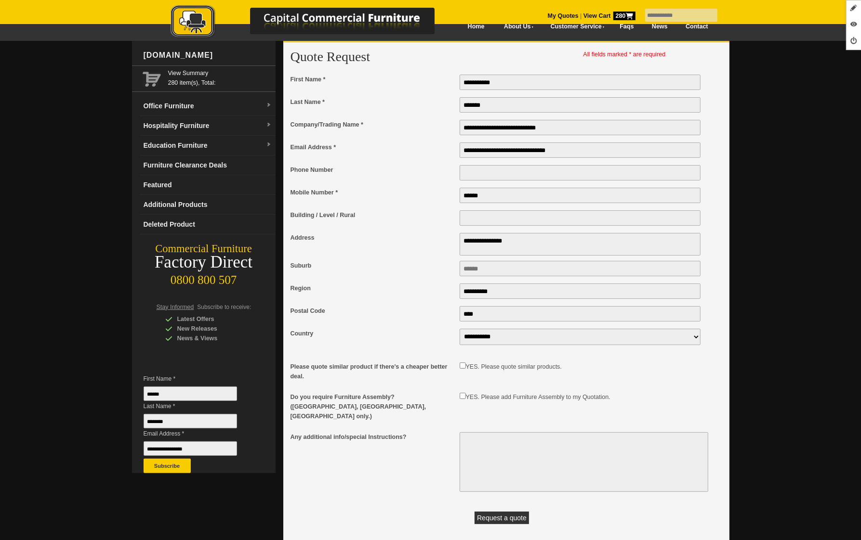
scroll to position [227, 0]
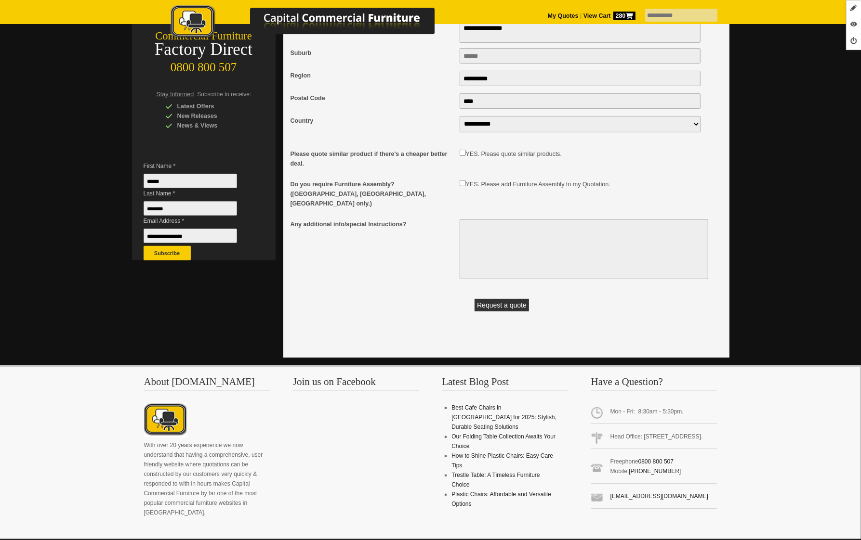
click at [494, 302] on button "Request a quote" at bounding box center [501, 305] width 54 height 13
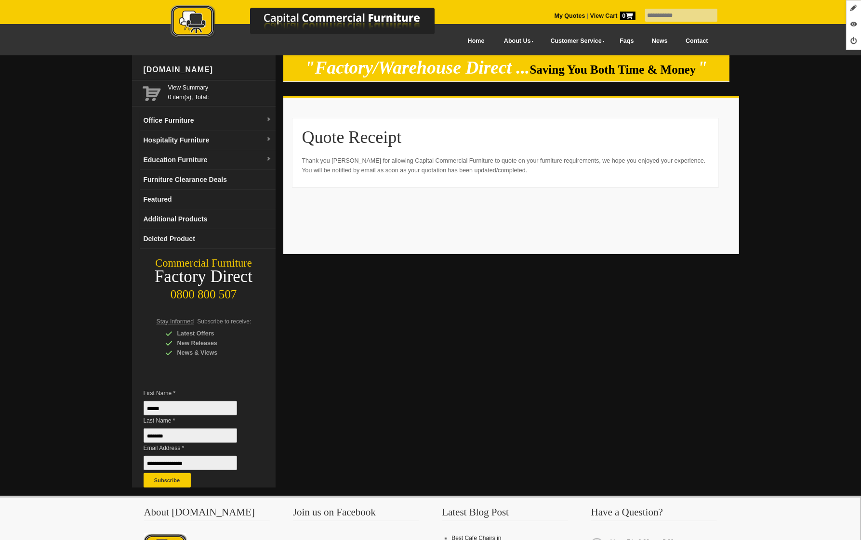
click at [208, 21] on img at bounding box center [312, 22] width 337 height 35
